Goal: Check status

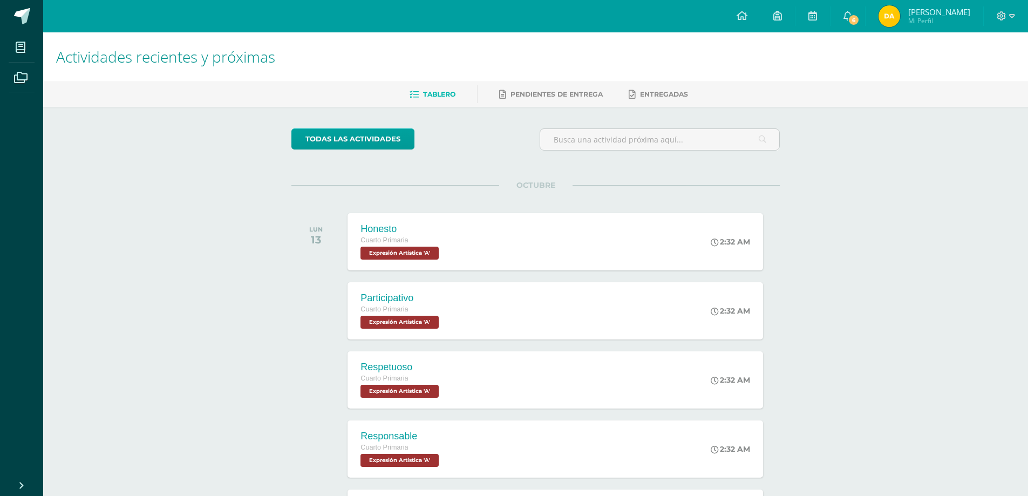
click at [928, 21] on span "Mi Perfil" at bounding box center [939, 20] width 62 height 9
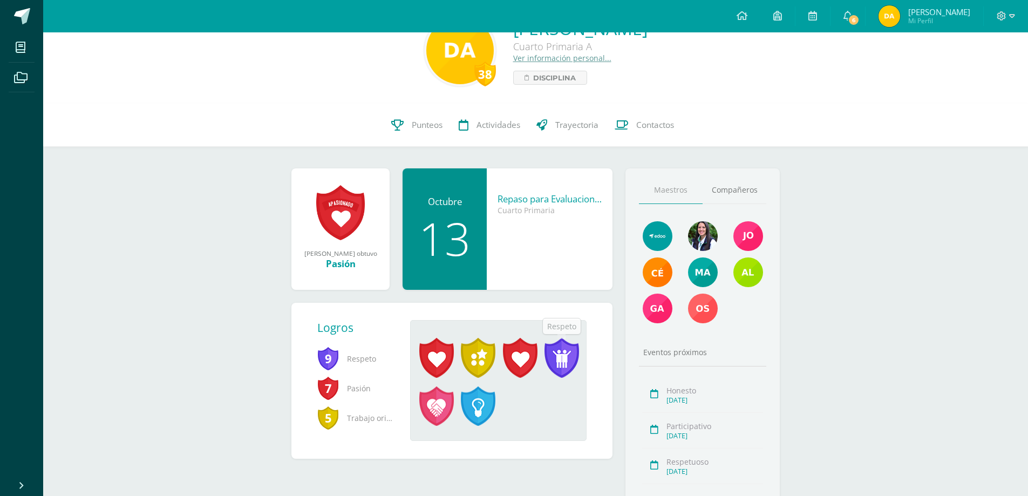
scroll to position [54, 0]
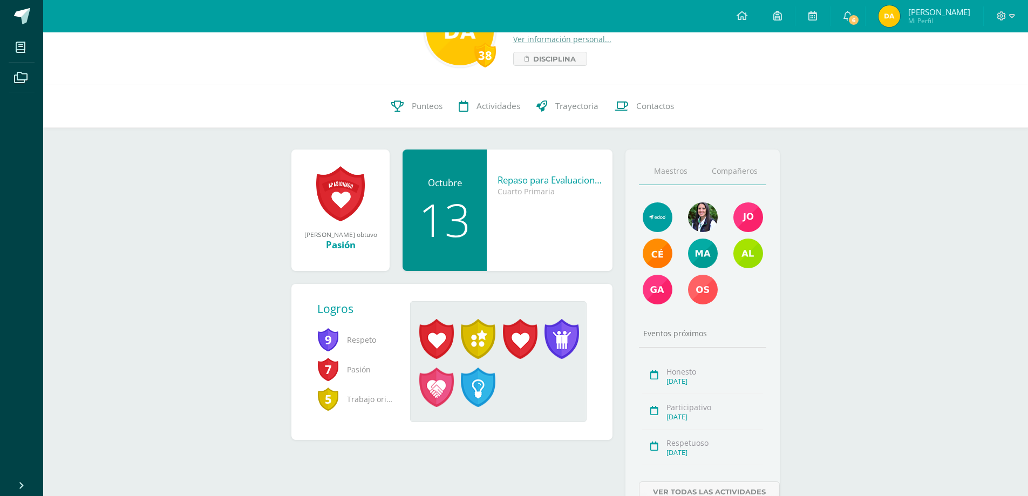
click at [731, 168] on link "Compañeros" at bounding box center [735, 172] width 64 height 28
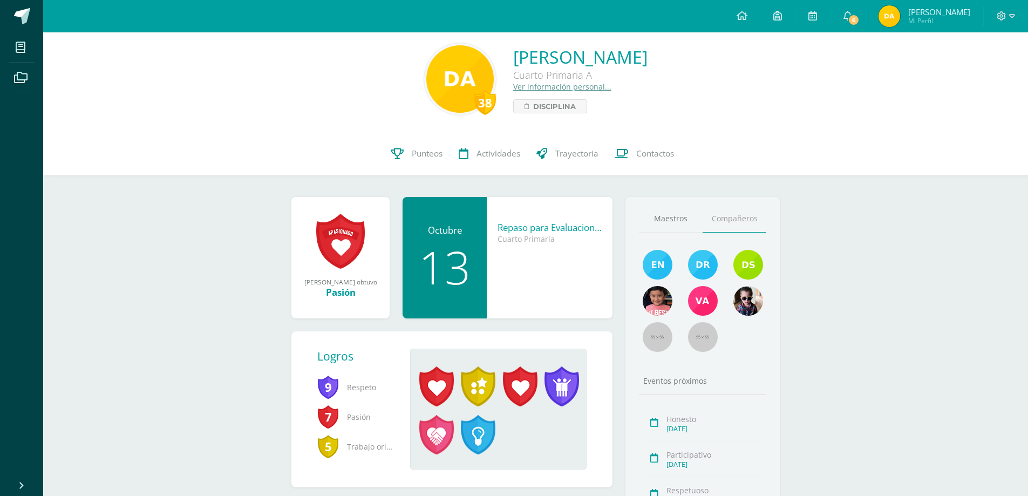
scroll to position [0, 0]
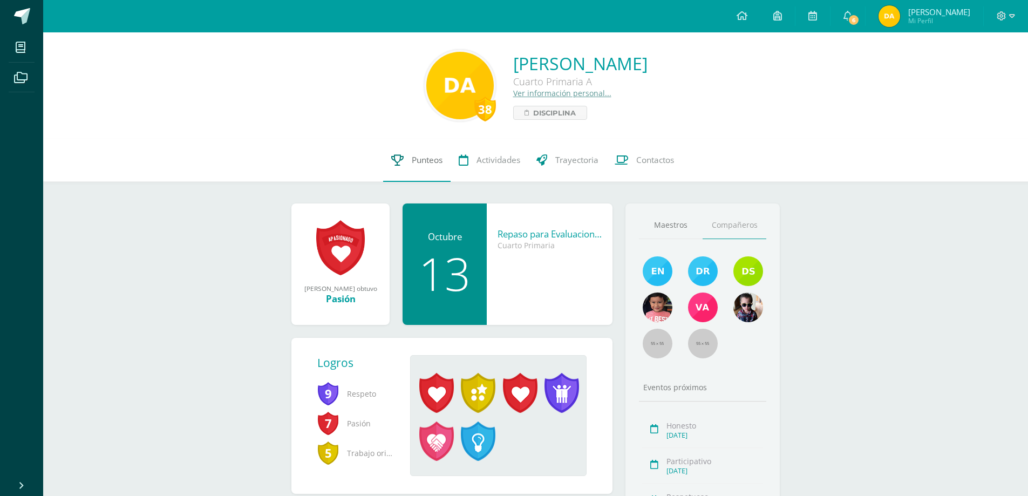
click at [420, 156] on span "Punteos" at bounding box center [427, 159] width 31 height 11
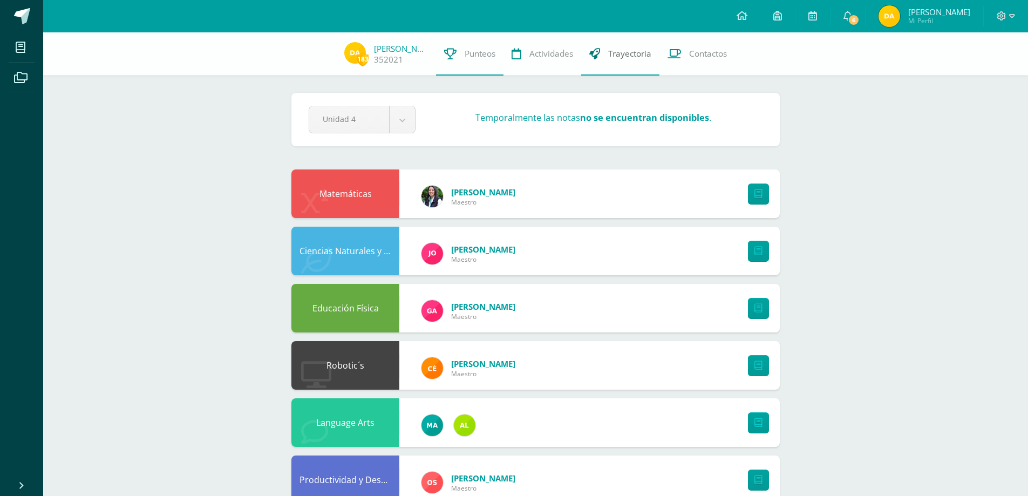
click at [630, 54] on span "Trayectoria" at bounding box center [629, 53] width 43 height 11
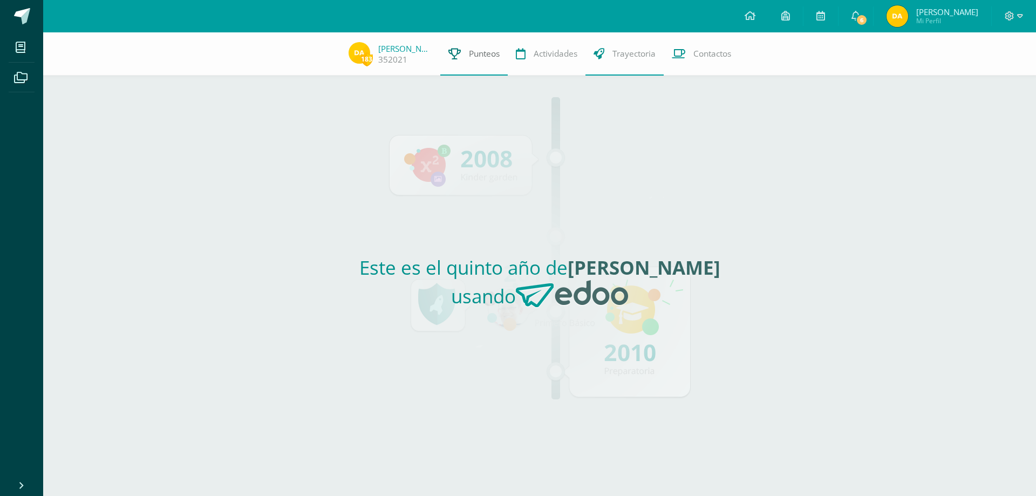
click at [488, 51] on span "Punteos" at bounding box center [484, 53] width 31 height 11
